Goal: Communication & Community: Answer question/provide support

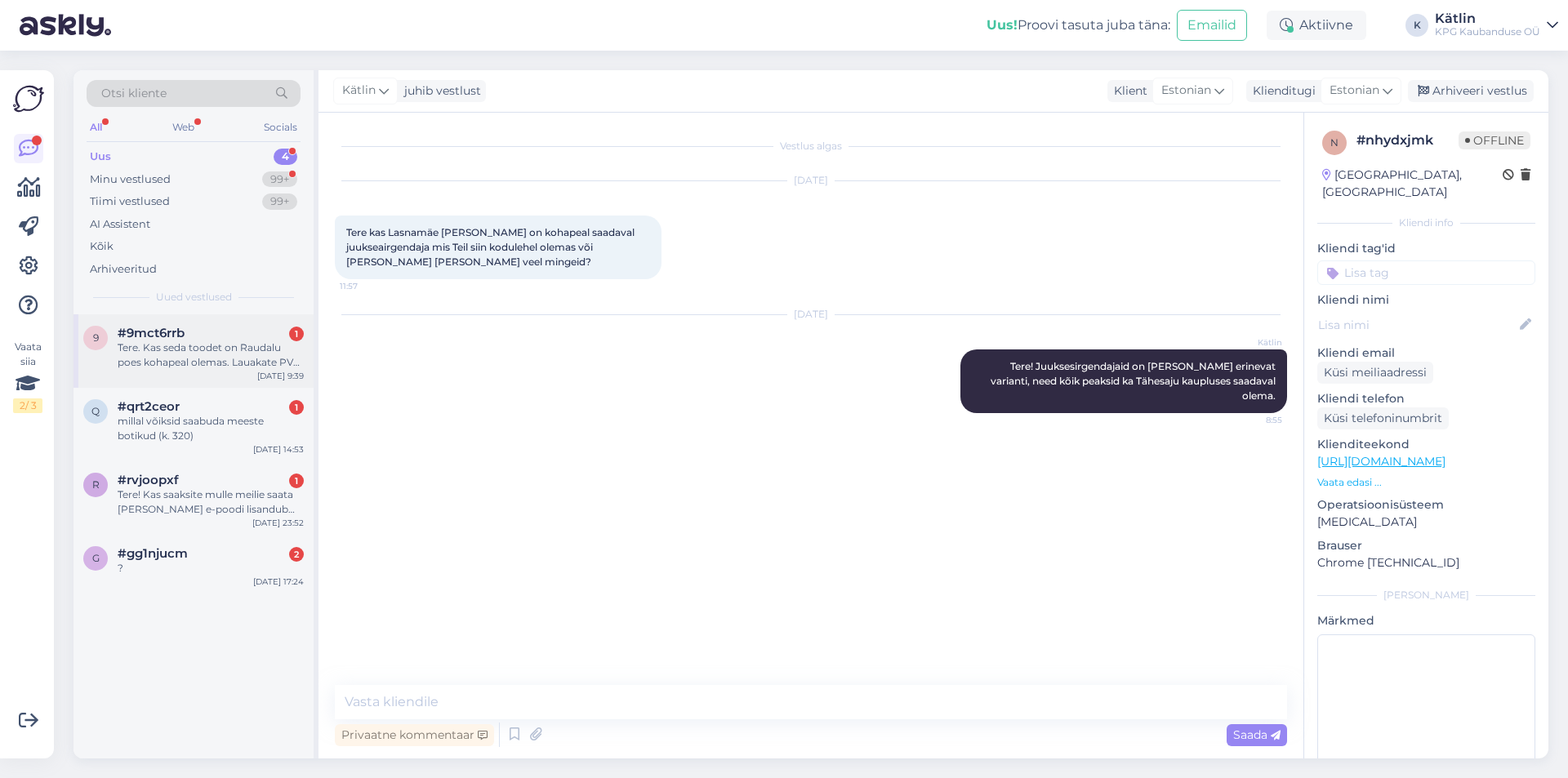
click at [262, 360] on div "Tere. Kas seda toodet on Raudalu poes kohapeal olemas. Lauakate PVC 30 x 45 [PE…" at bounding box center [211, 355] width 186 height 29
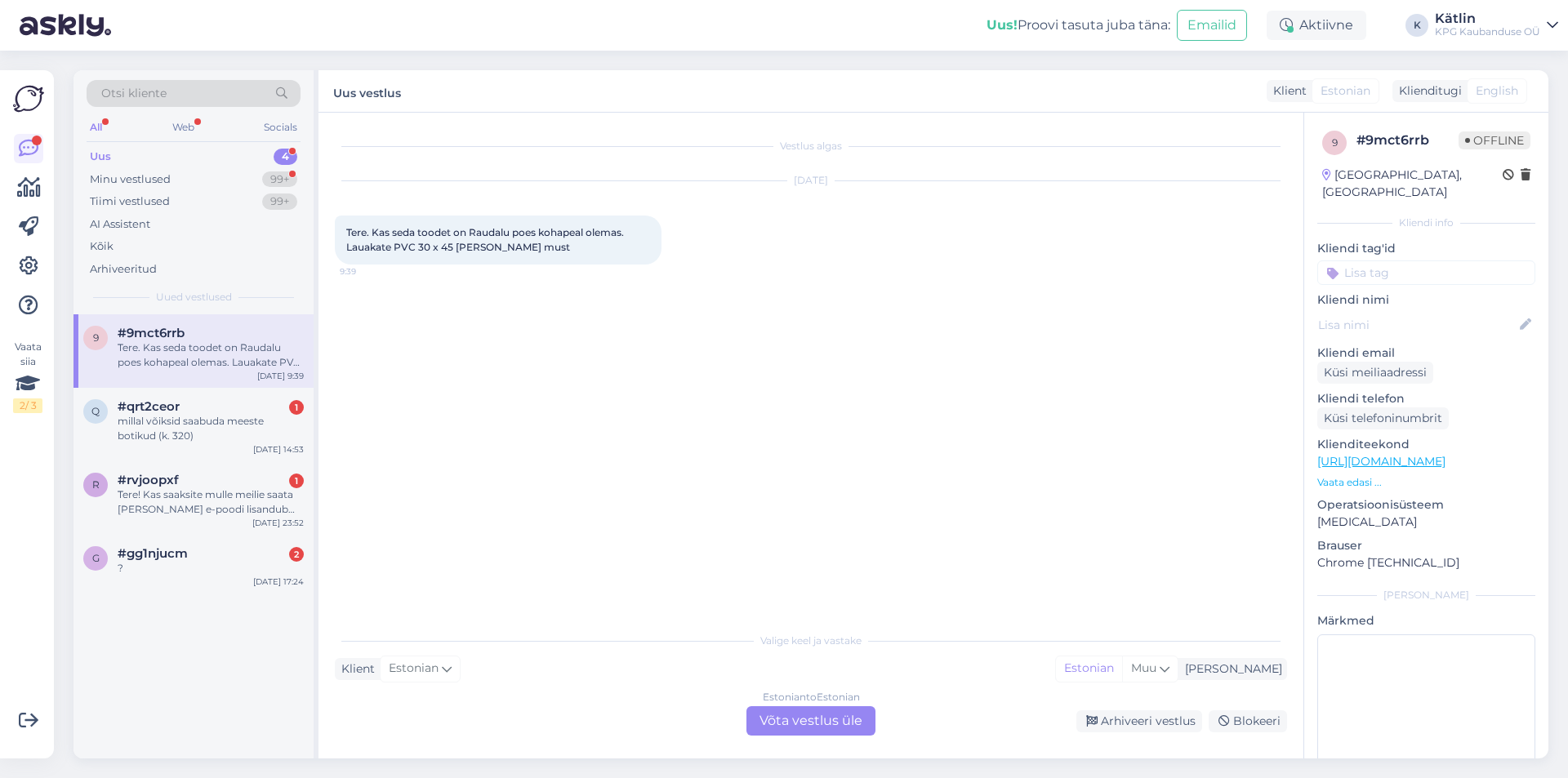
click at [787, 724] on div "Estonian to Estonian Võta vestlus üle" at bounding box center [811, 721] width 129 height 29
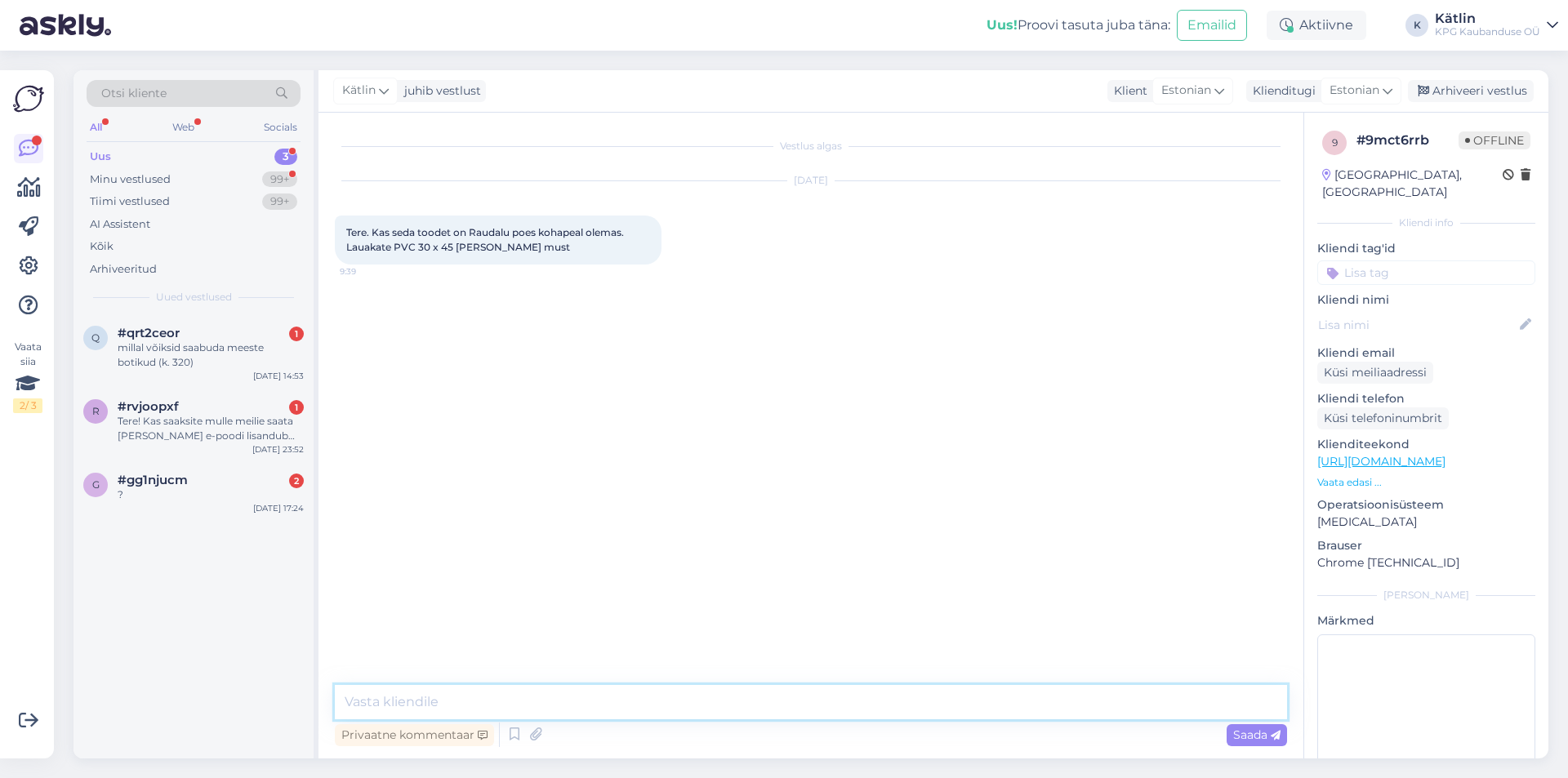
click at [688, 707] on textarea at bounding box center [811, 702] width 952 height 34
type textarea "Tere!"
click at [1446, 454] on link "[URL][DOMAIN_NAME]" at bounding box center [1381, 461] width 128 height 15
click at [514, 697] on textarea at bounding box center [811, 702] width 952 height 34
type textarea "H"
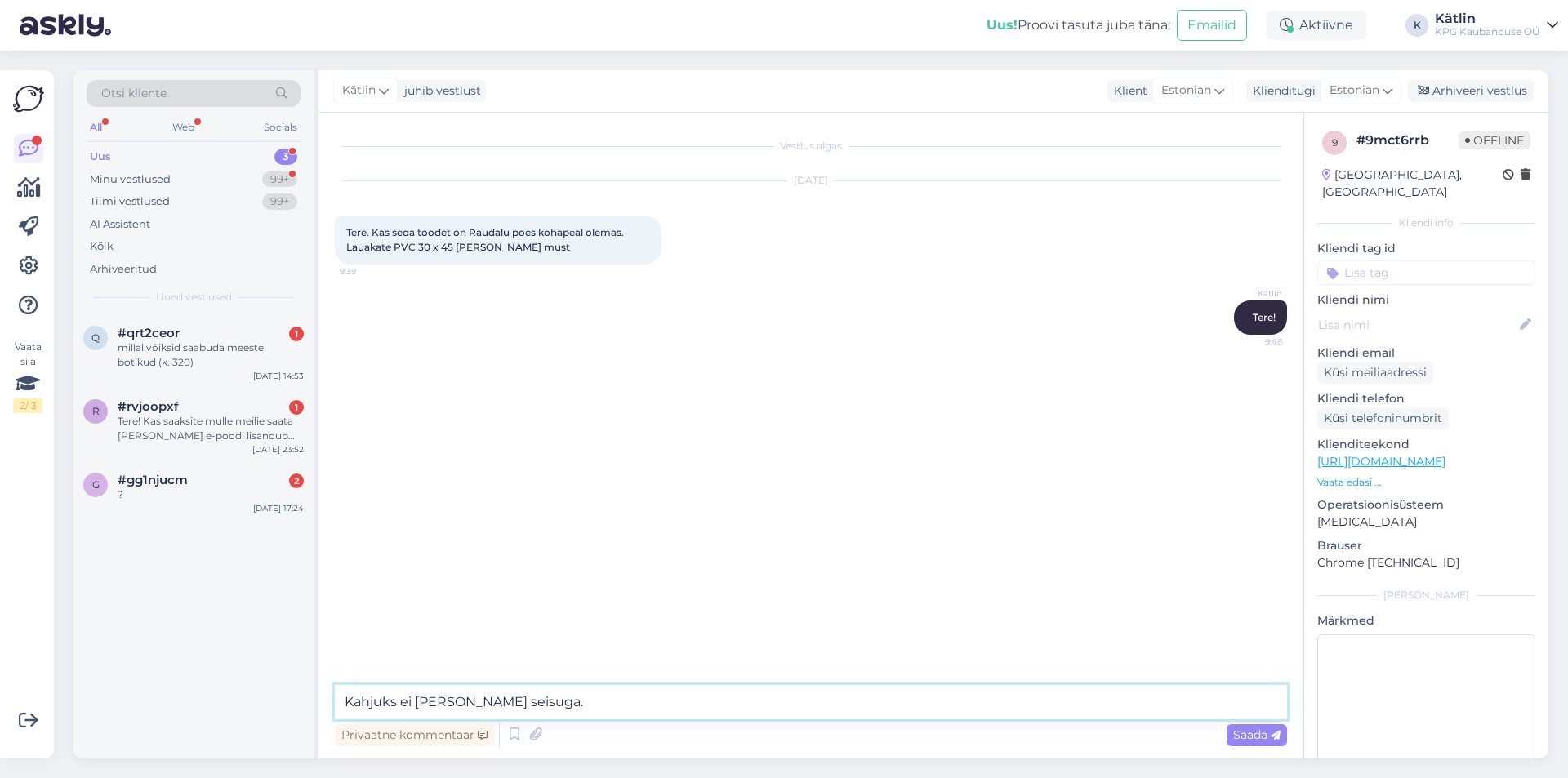
type textarea "Kahjuks ei [PERSON_NAME] seisuga."
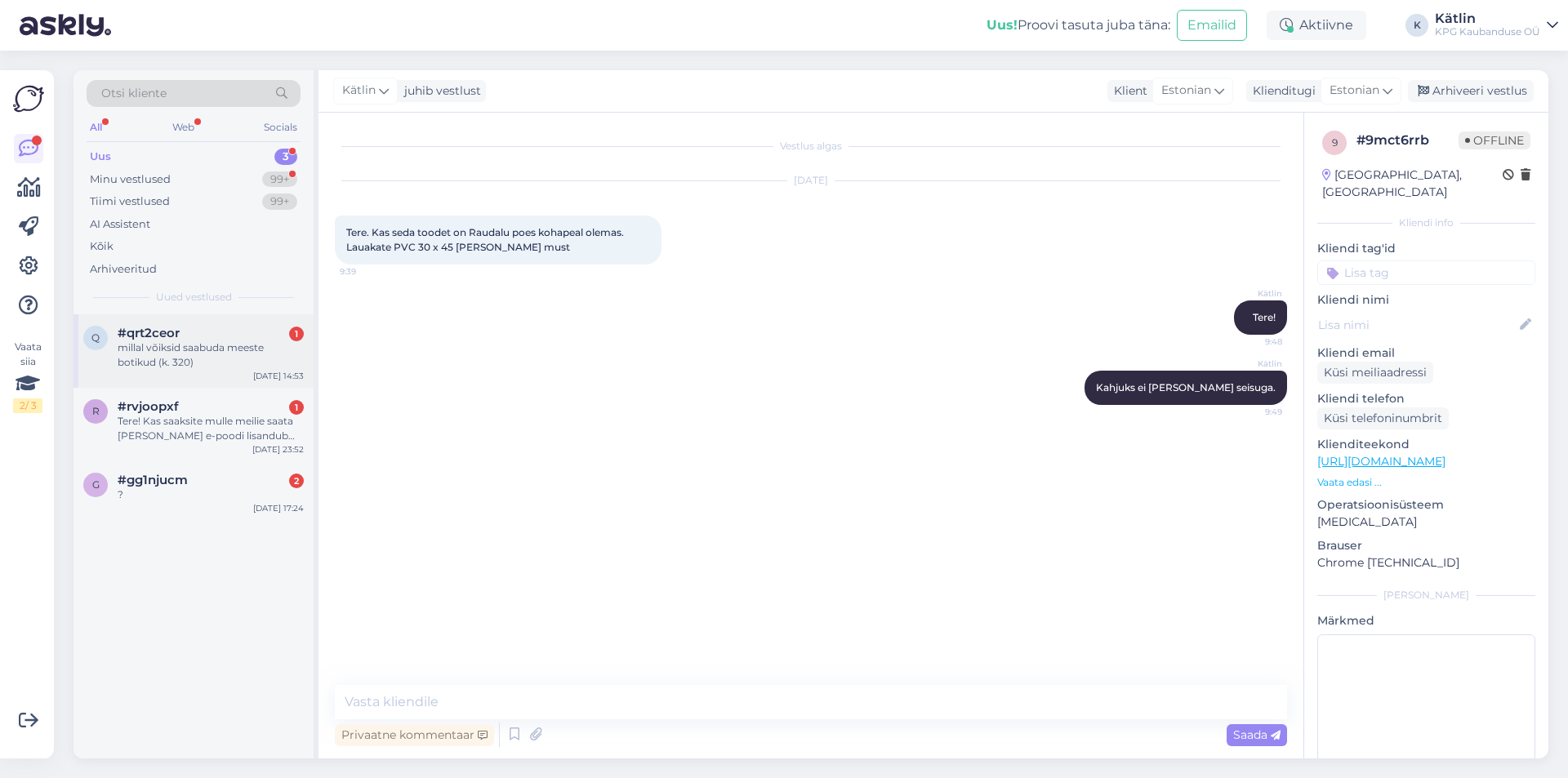
click at [250, 360] on div "millal võiksid saabuda meeste botikud (k. 320)" at bounding box center [211, 355] width 186 height 29
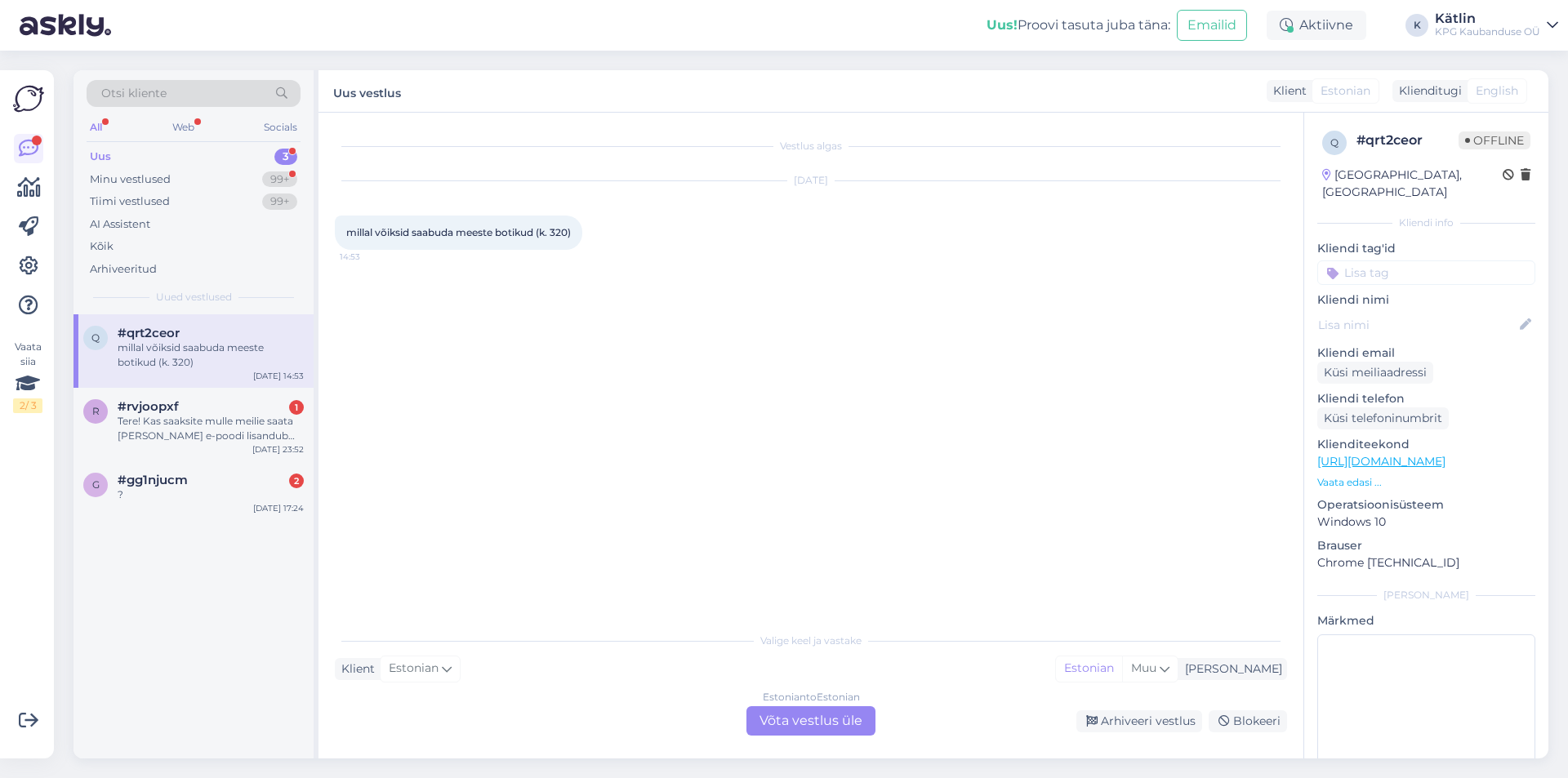
click at [1411, 454] on link "[URL][DOMAIN_NAME]" at bounding box center [1381, 461] width 128 height 15
click at [775, 724] on div "Estonian to Estonian Võta vestlus üle" at bounding box center [811, 721] width 129 height 29
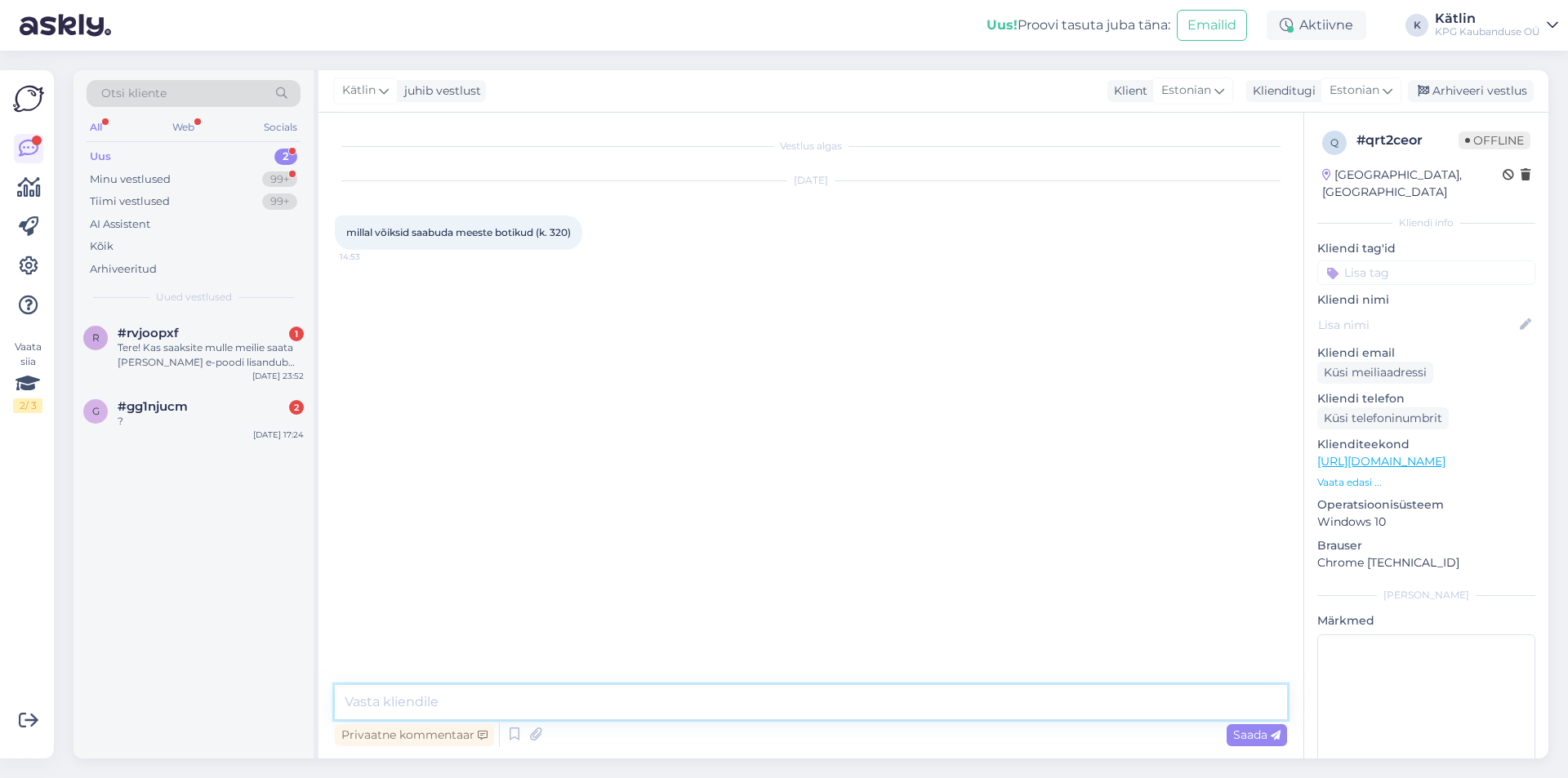
click at [520, 700] on textarea at bounding box center [811, 702] width 952 height 34
type textarea "Tere! [PERSON_NAME] tule juurde, tegemist Venemaa kaubaga."
click at [756, 701] on textarea "Tere! [PERSON_NAME] tule juurde, tegemist Venemaa kaubaga." at bounding box center [811, 702] width 952 height 34
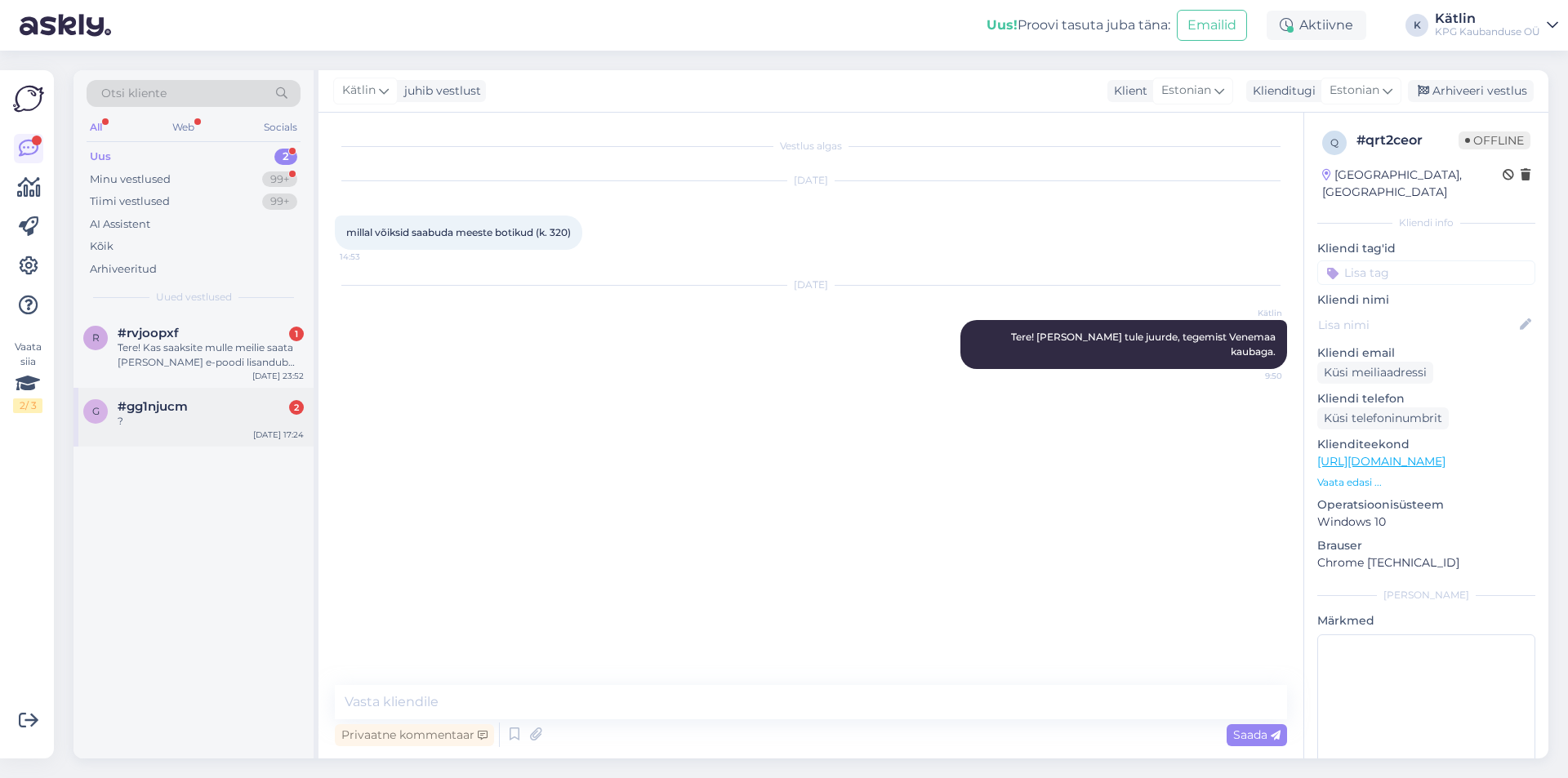
click at [151, 417] on div "?" at bounding box center [211, 421] width 186 height 15
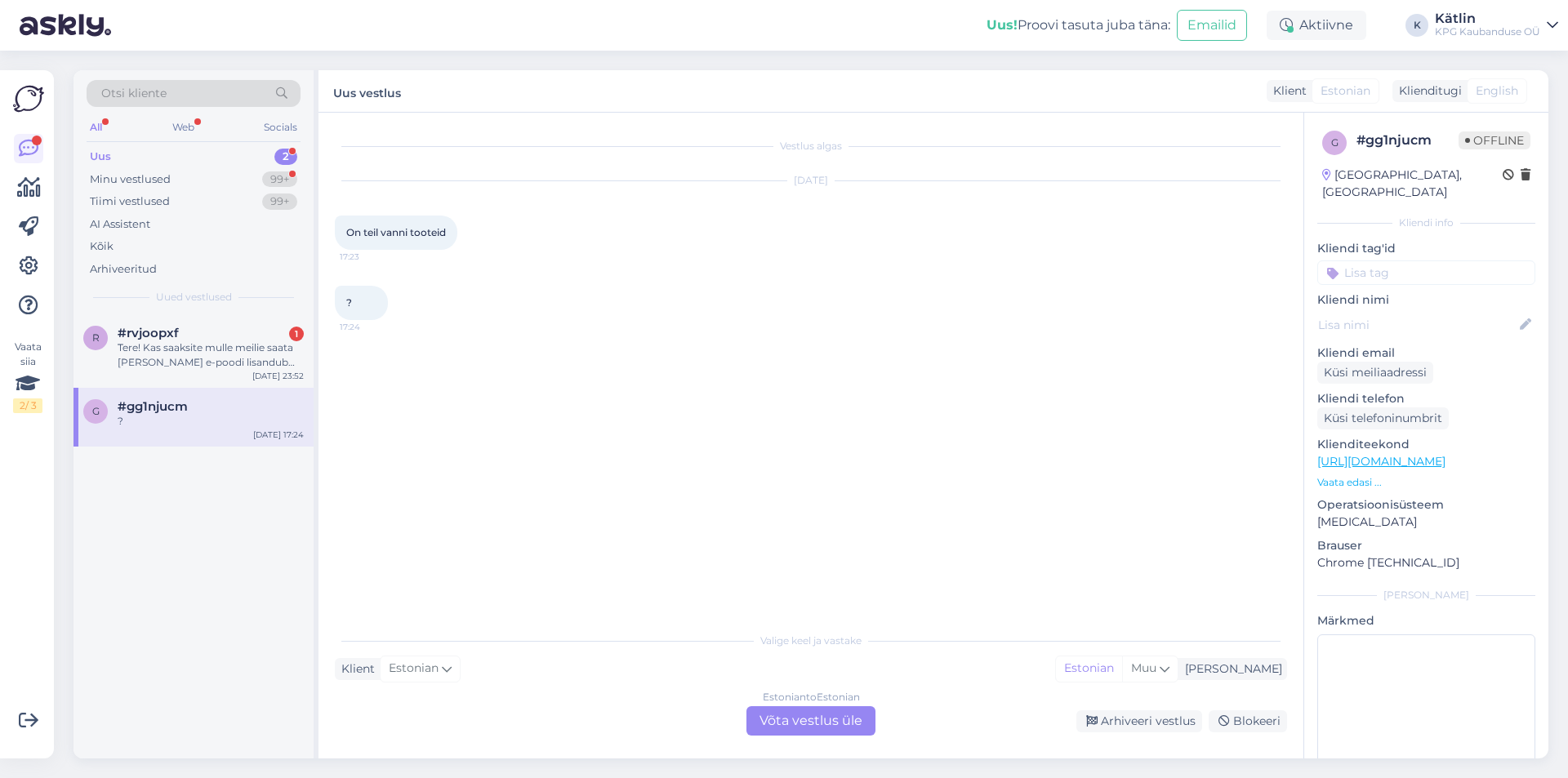
click at [787, 734] on div "Estonian to Estonian Võta vestlus üle" at bounding box center [811, 721] width 129 height 29
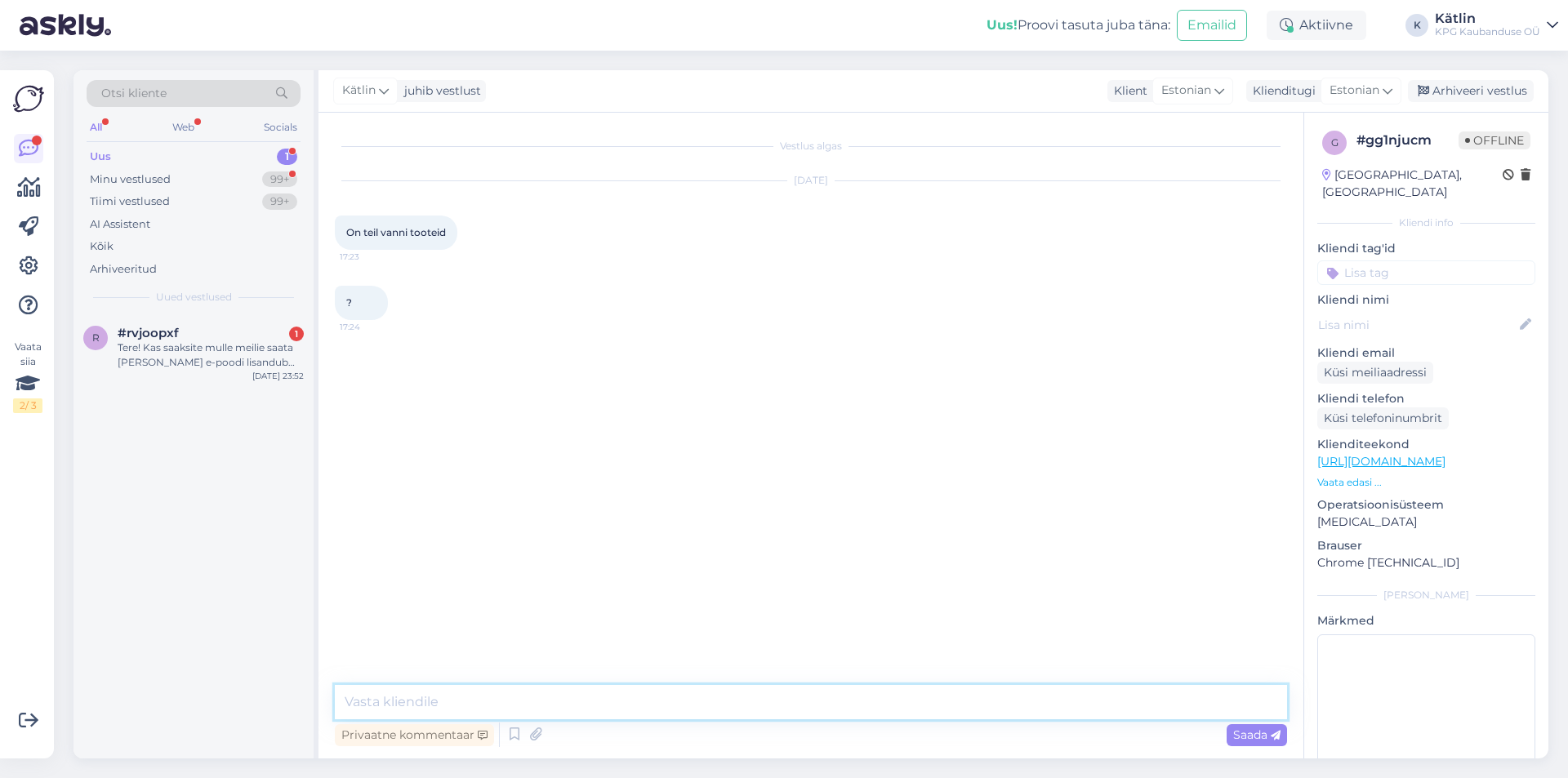
click at [762, 707] on textarea at bounding box center [811, 702] width 952 height 34
type textarea "Tere! Mida täpsemalt?"
click at [216, 357] on div "Tere! Kas saaksite mulle meilie saata [PERSON_NAME] e-poodi lisandub [PERSON_NA…" at bounding box center [211, 355] width 186 height 29
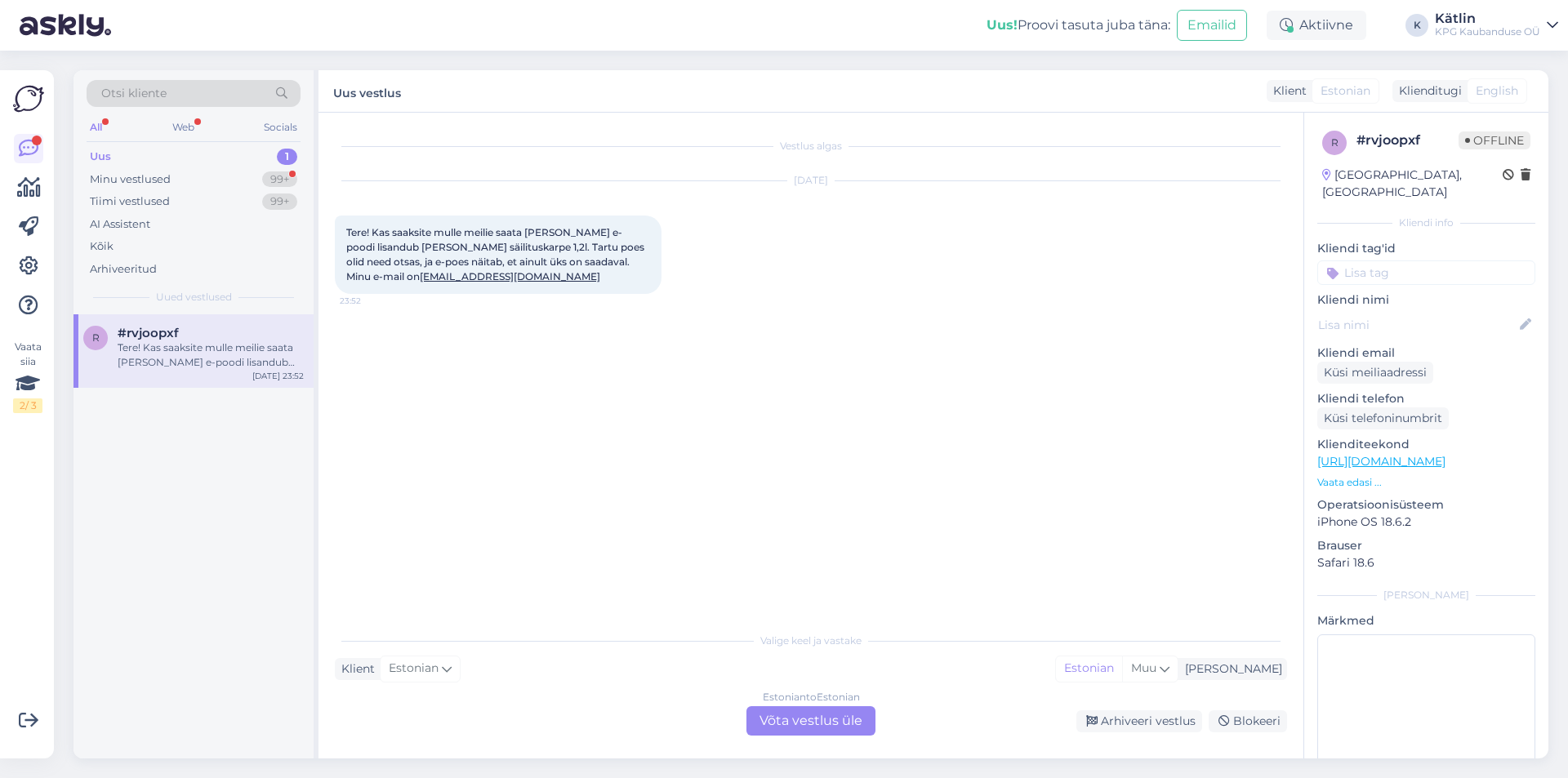
click at [1356, 475] on p "Vaata edasi ..." at bounding box center [1426, 482] width 218 height 15
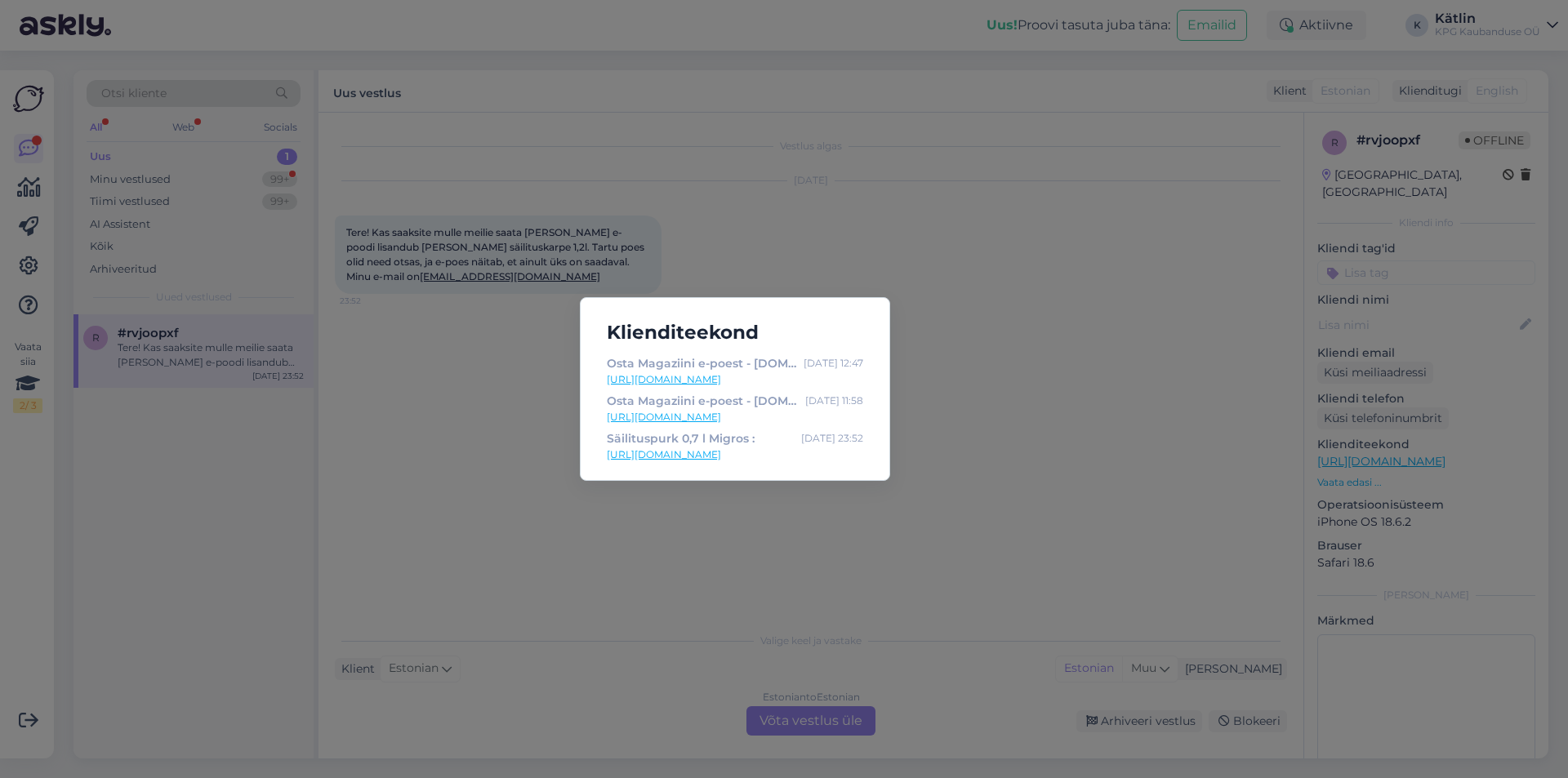
click at [758, 456] on link "[URL][DOMAIN_NAME]" at bounding box center [735, 454] width 256 height 15
click at [823, 230] on div "Klienditeekond Osta Magaziini e-poest - [DOMAIN_NAME] - E-pood : [DATE] 12:47 […" at bounding box center [784, 389] width 1568 height 778
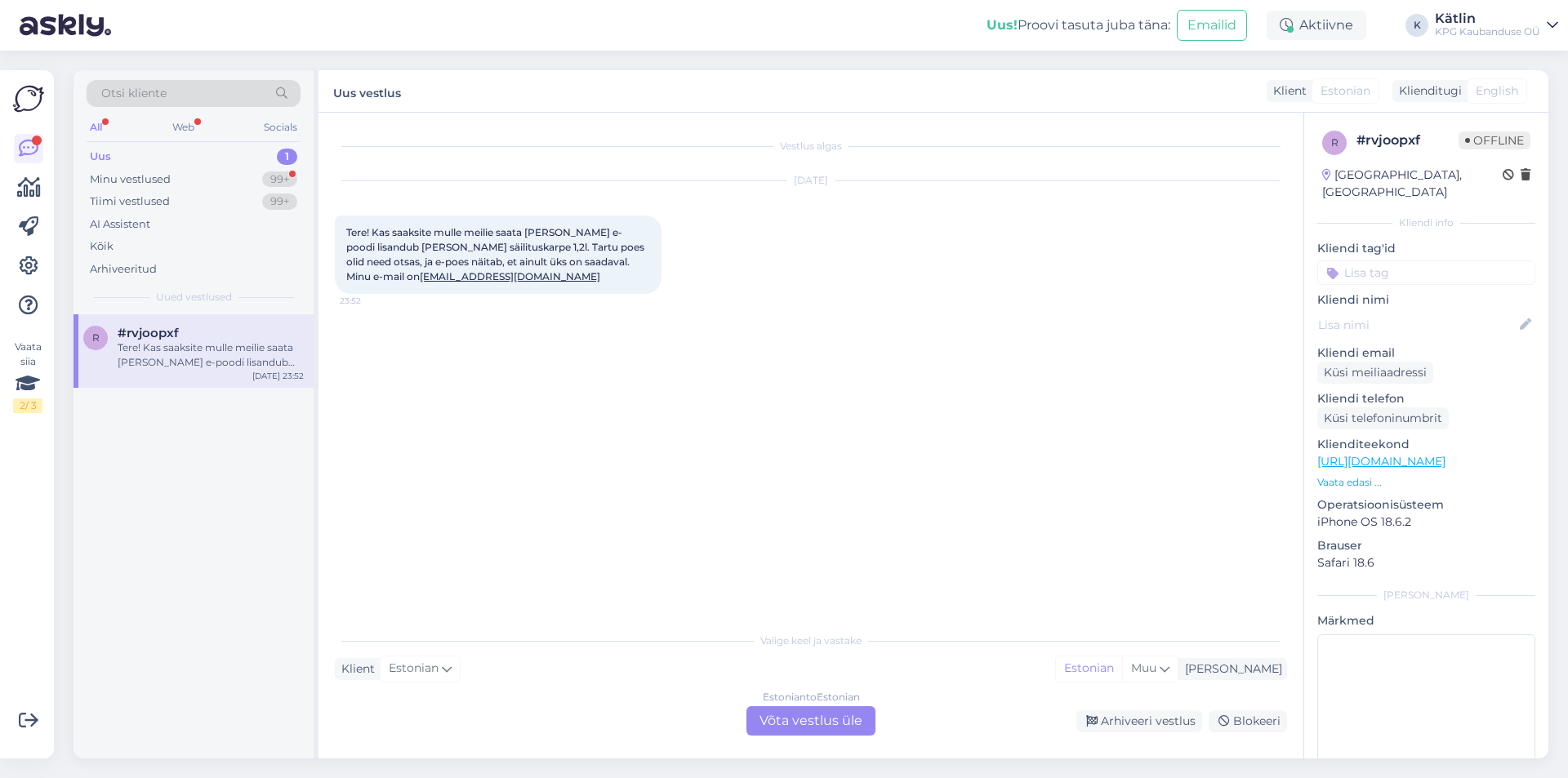
click at [784, 729] on div "Estonian to Estonian Võta vestlus üle" at bounding box center [811, 721] width 129 height 29
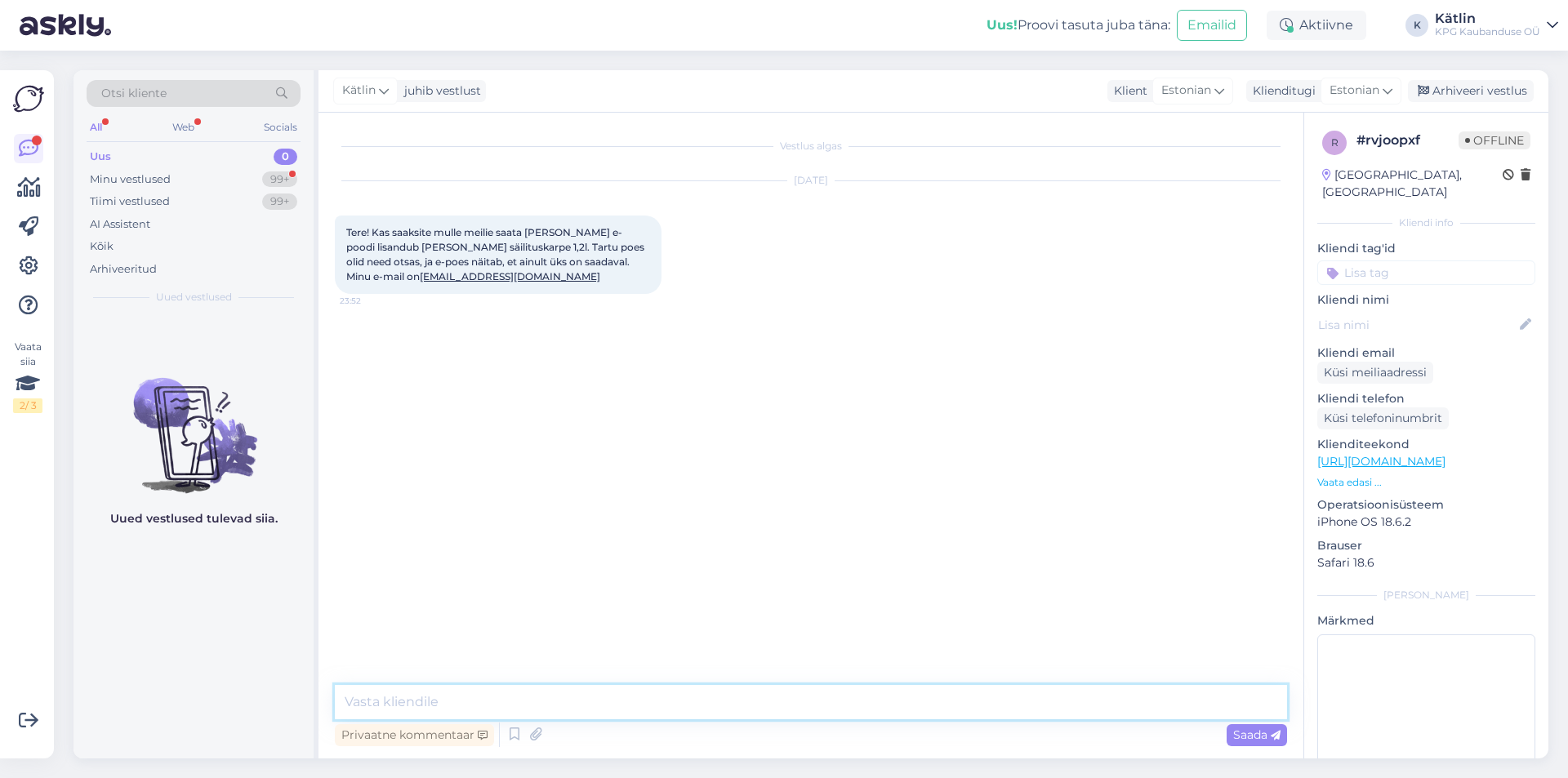
click at [750, 711] on textarea at bounding box center [811, 702] width 952 height 34
type textarea "Tere! [PERSON_NAME]"
click at [420, 276] on link "[EMAIL_ADDRESS][DOMAIN_NAME]" at bounding box center [510, 276] width 181 height 12
drag, startPoint x: 448, startPoint y: 703, endPoint x: 237, endPoint y: 700, distance: 211.0
click at [237, 700] on div "Otsi kliente All Web Socials Uus 0 Minu vestlused 99+ Tiimi vestlused 99+ AI As…" at bounding box center [811, 415] width 1475 height 688
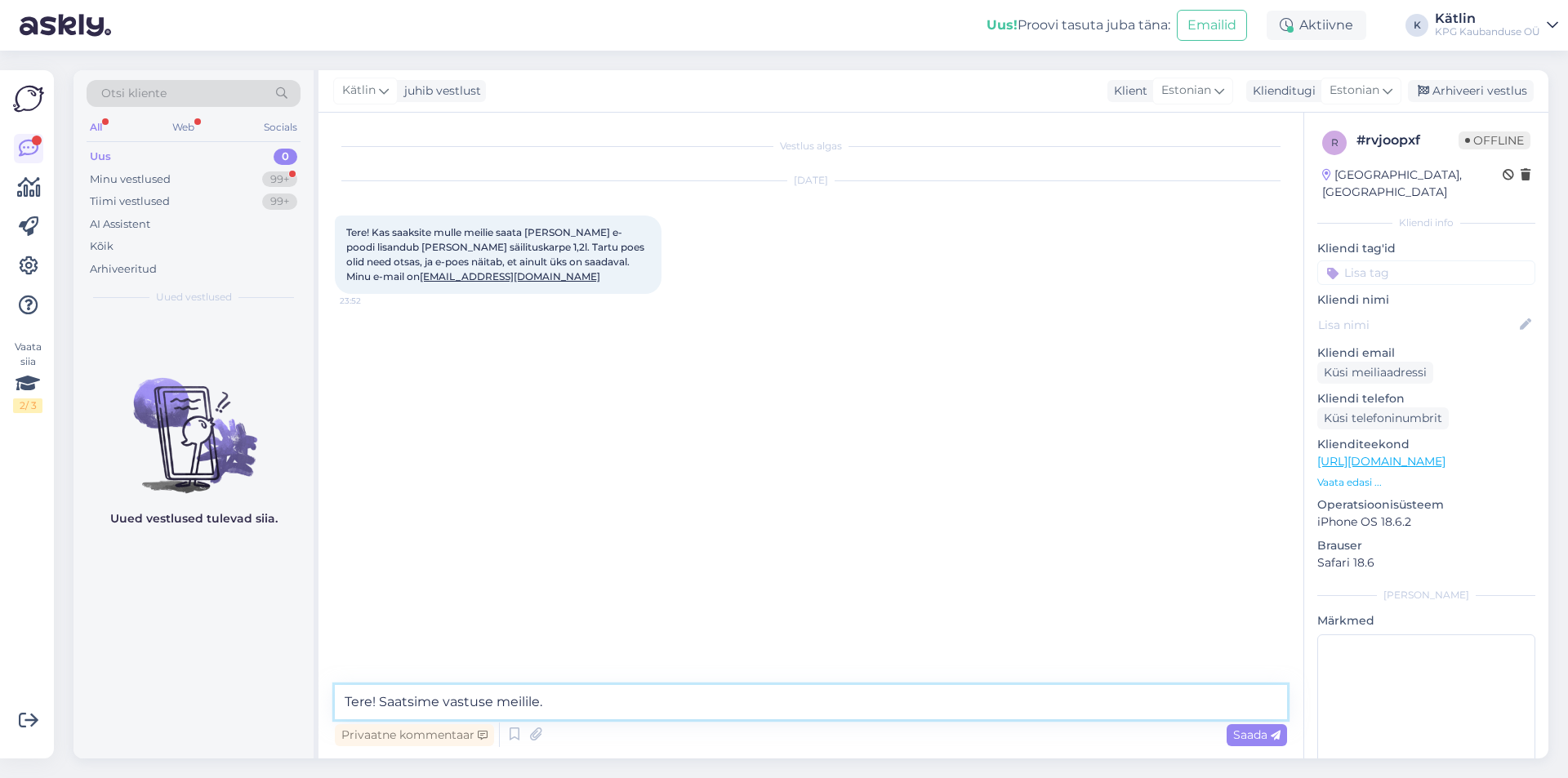
type textarea "Tere! Saatsime vastuse meilile."
click at [135, 182] on div "Minu vestlused" at bounding box center [130, 179] width 81 height 16
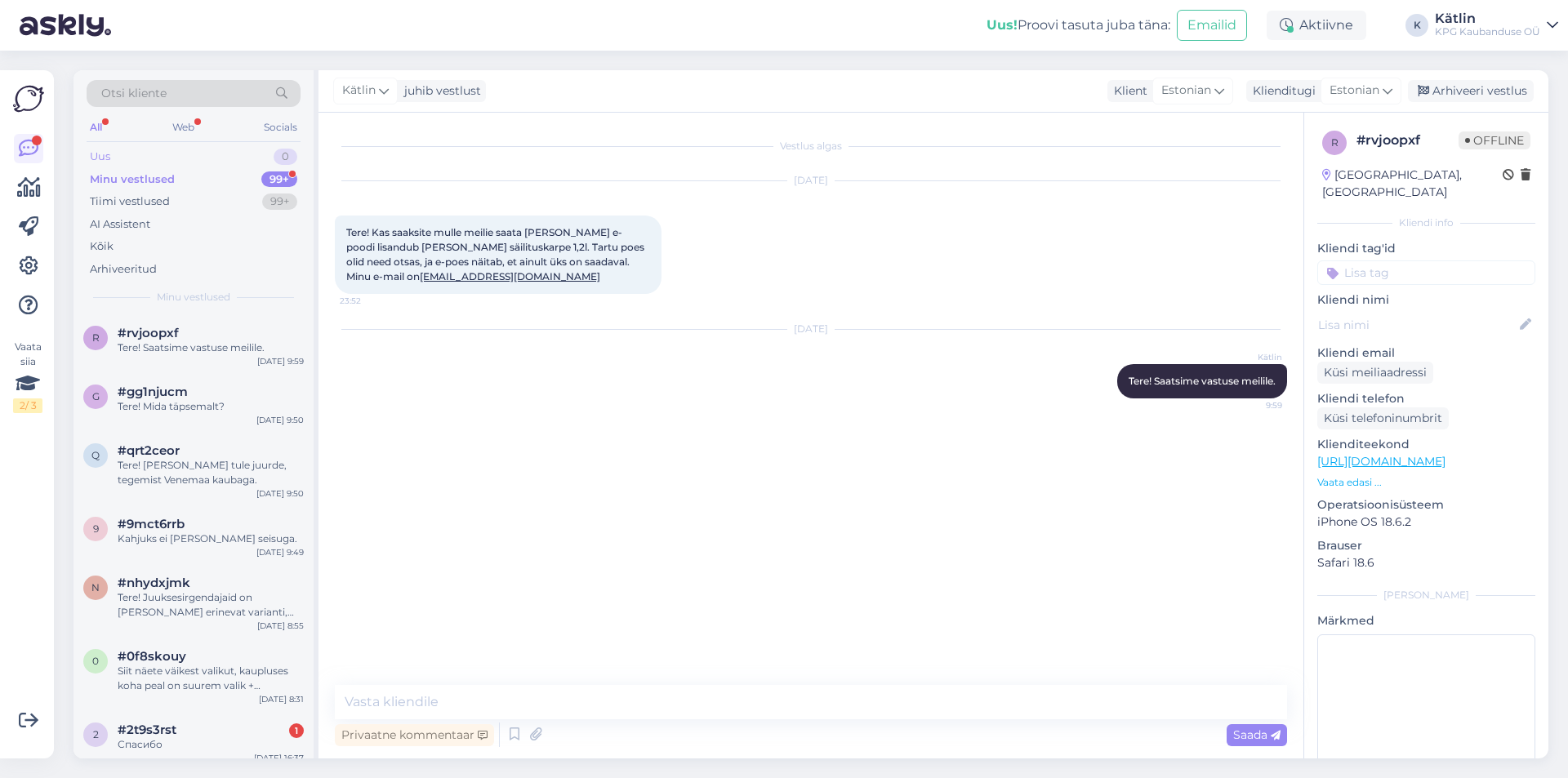
click at [124, 156] on div "Uus 0" at bounding box center [194, 157] width 214 height 23
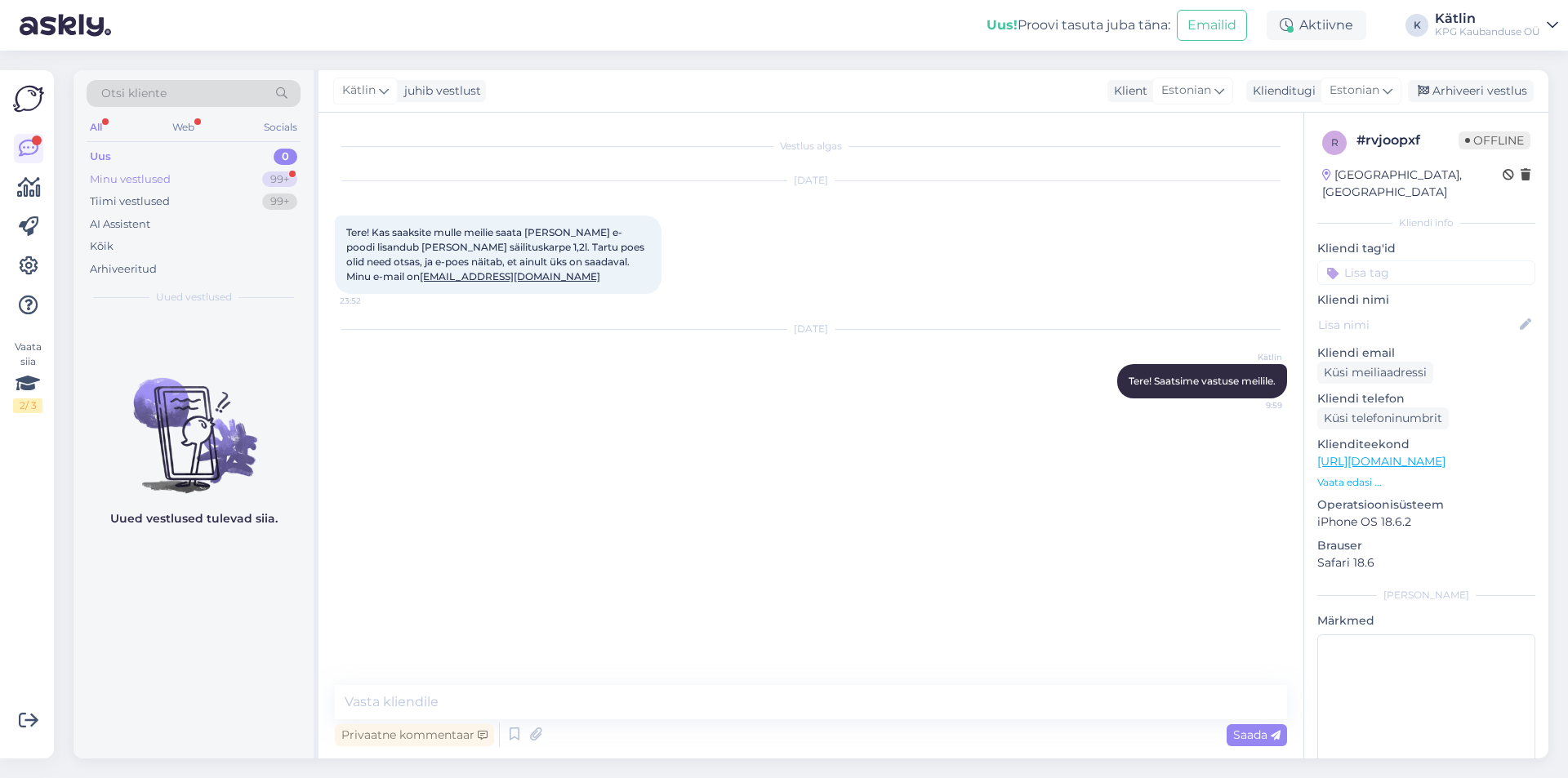
click at [223, 178] on div "Minu vestlused 99+" at bounding box center [194, 179] width 214 height 23
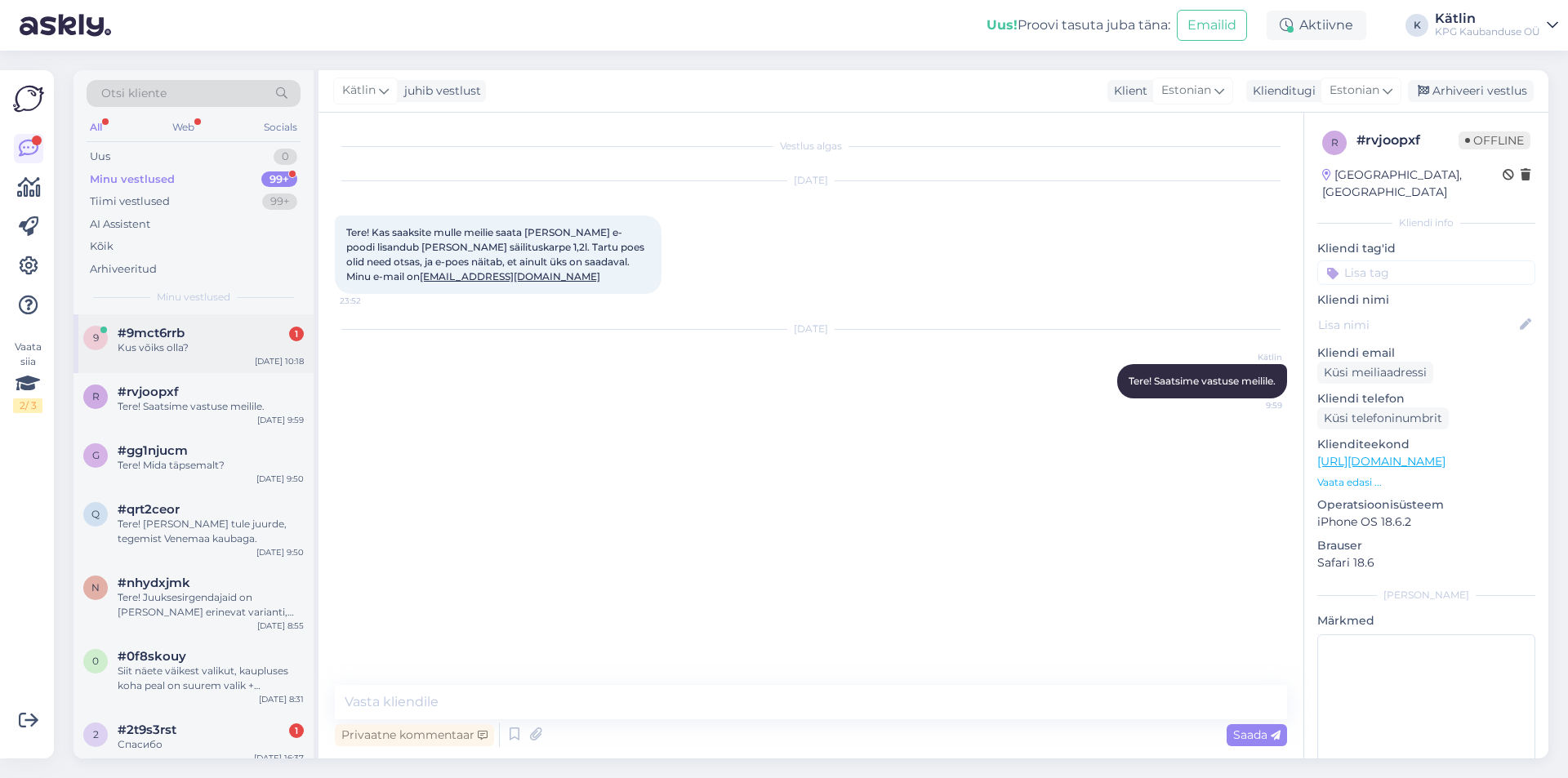
click at [154, 354] on div "Kus võiks olla?" at bounding box center [211, 348] width 186 height 15
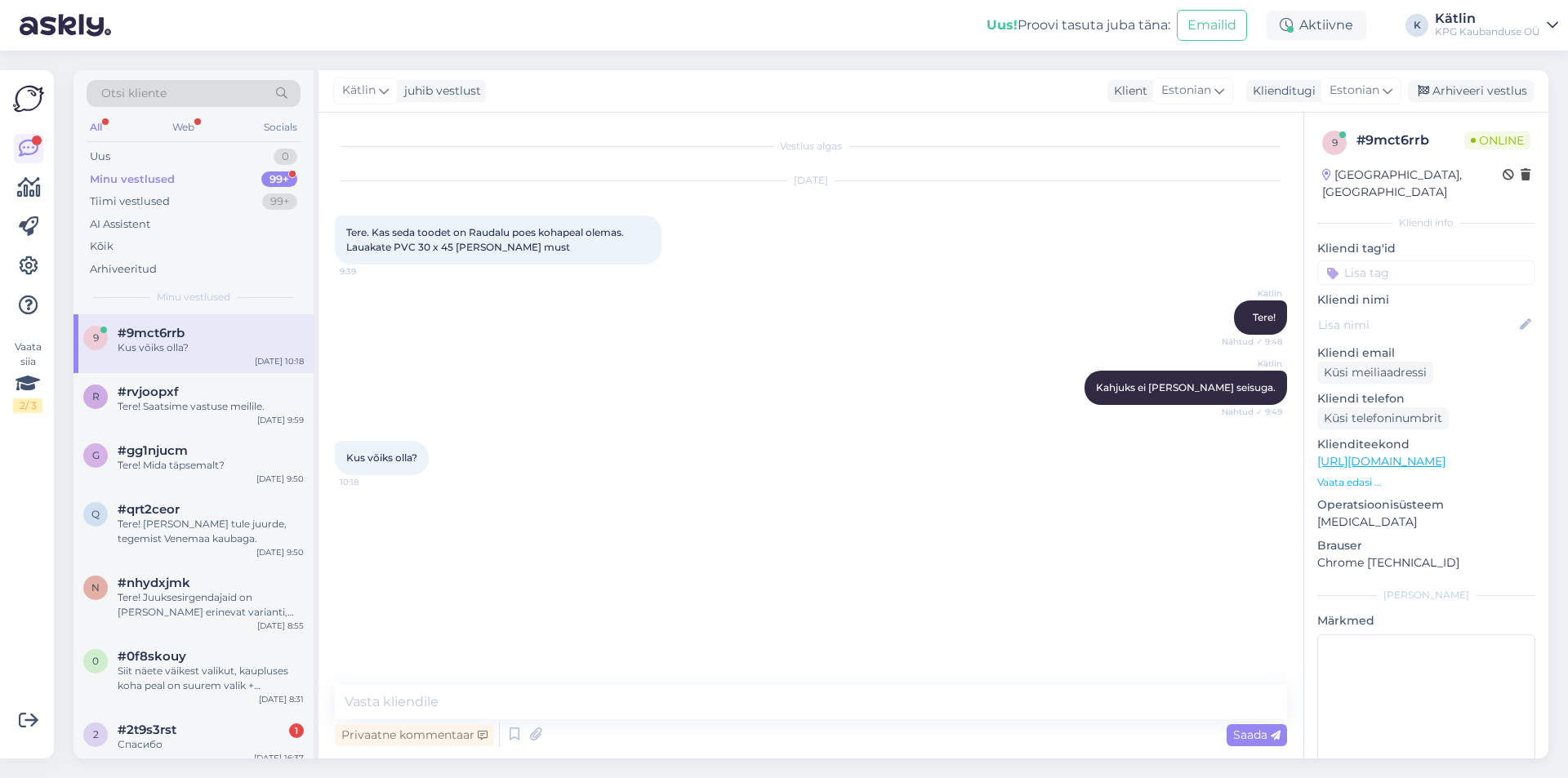
click at [1399, 454] on link "[URL][DOMAIN_NAME]" at bounding box center [1381, 461] width 128 height 15
click at [653, 706] on textarea at bounding box center [811, 702] width 952 height 34
type textarea "Tähesajus peaks olema saadaval."
type textarea "Samuti Viimsis."
click at [206, 740] on div "Спасибо" at bounding box center [211, 744] width 186 height 15
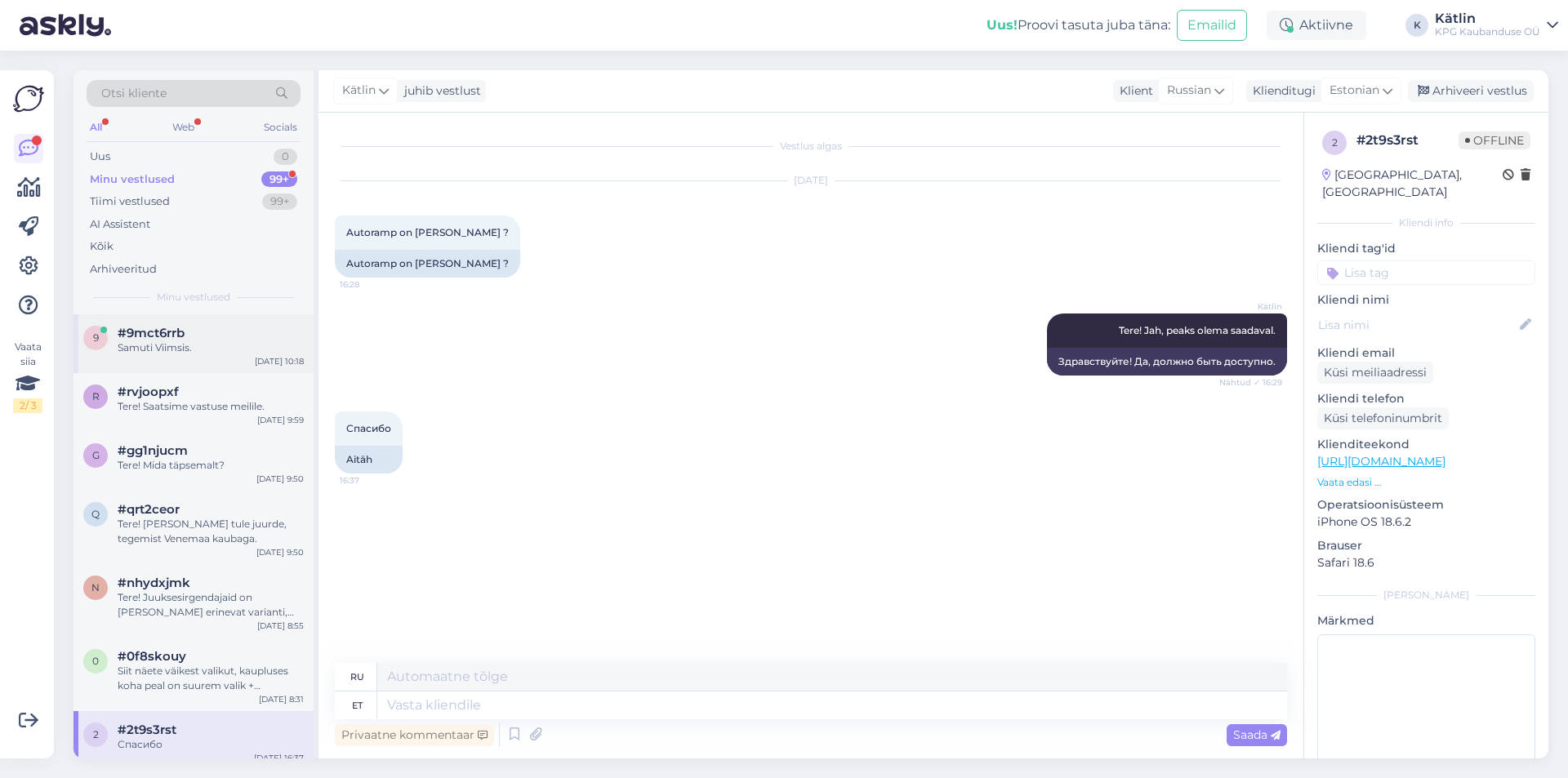
click at [201, 353] on div "Samuti Viimsis." at bounding box center [211, 348] width 186 height 15
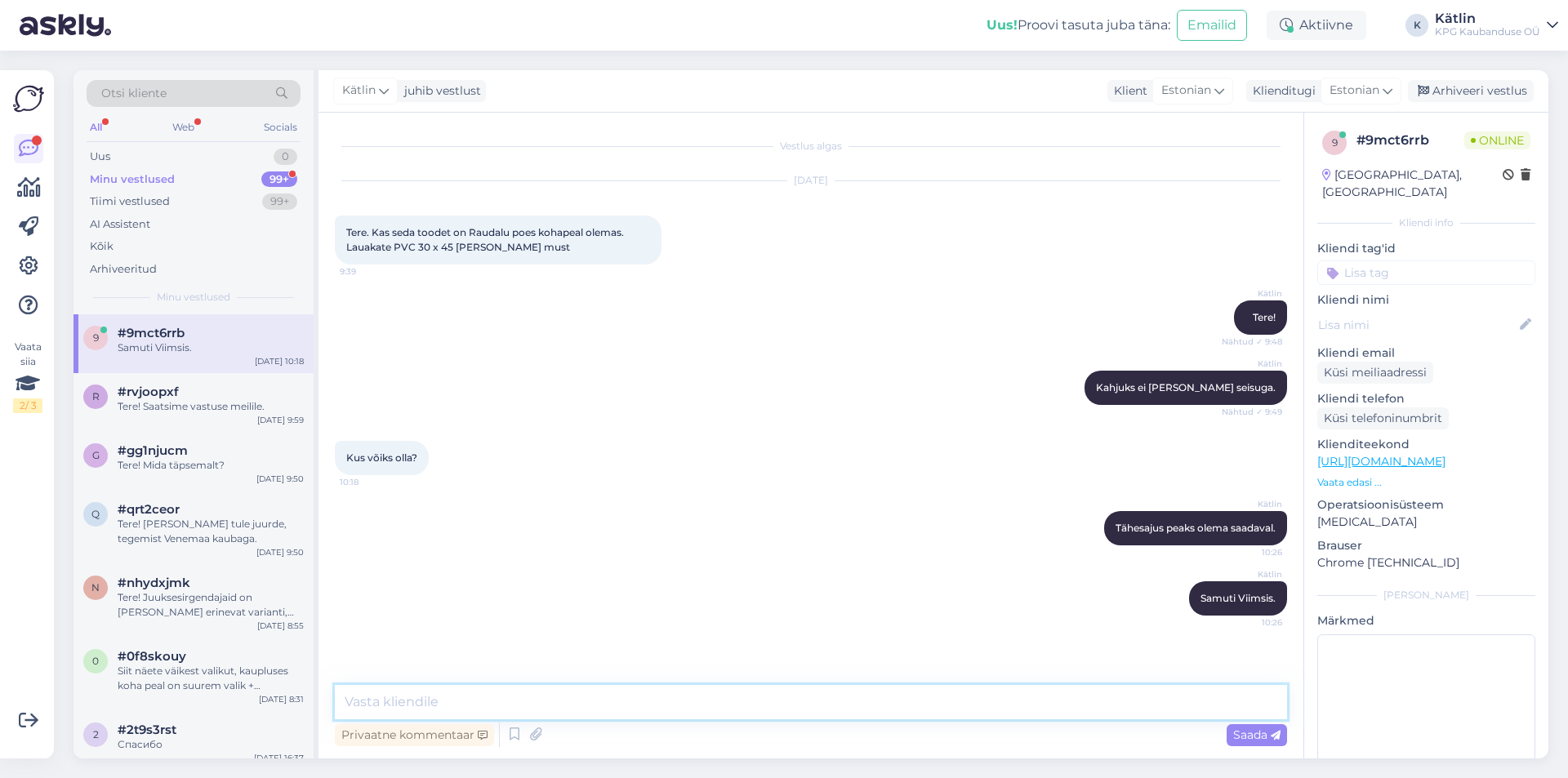
click at [486, 702] on textarea at bounding box center [811, 702] width 952 height 34
